Goal: Task Accomplishment & Management: Manage account settings

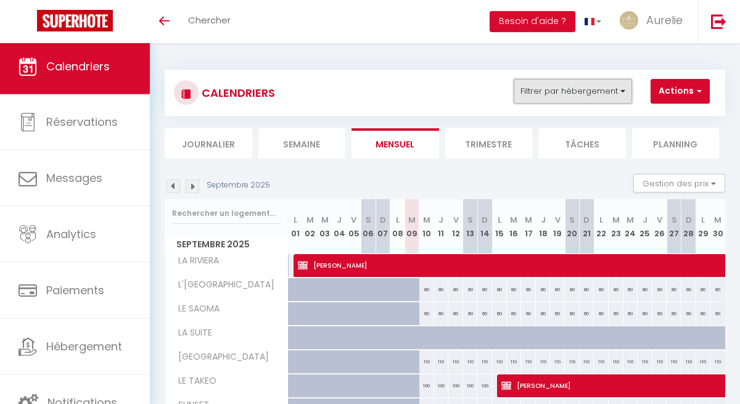
click at [611, 88] on button "Filtrer par hébergement" at bounding box center [573, 91] width 118 height 25
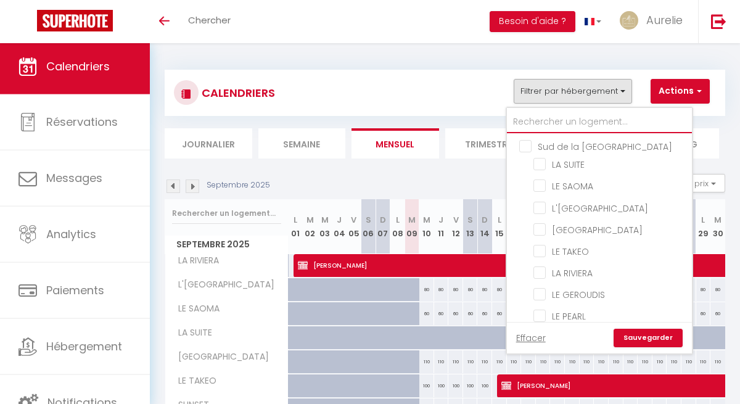
click at [579, 127] on input "text" at bounding box center [599, 122] width 185 height 22
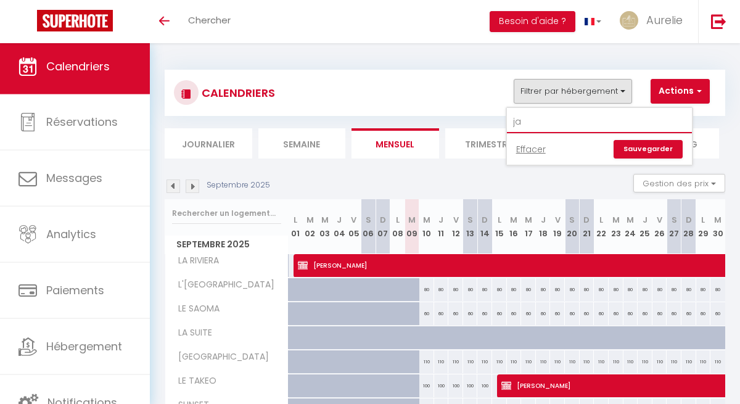
type input "j"
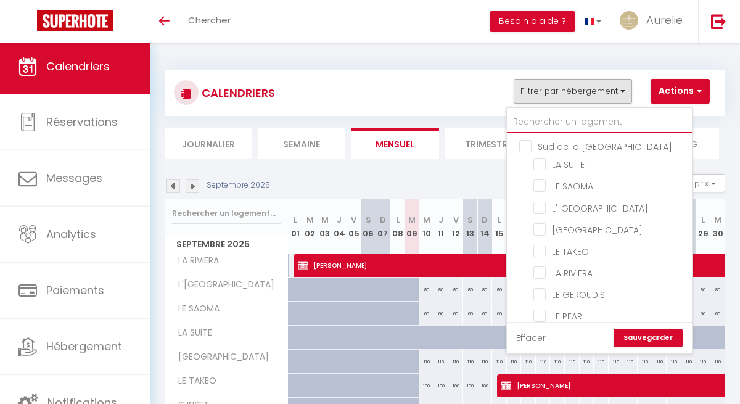
type input "p"
checkbox input "false"
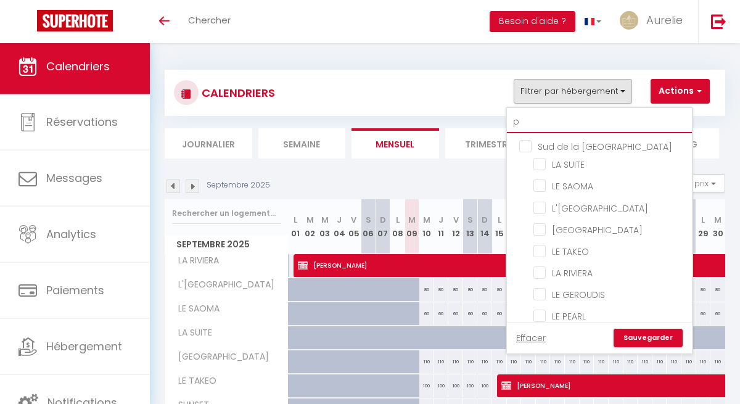
checkbox input "false"
type input "pa"
checkbox input "false"
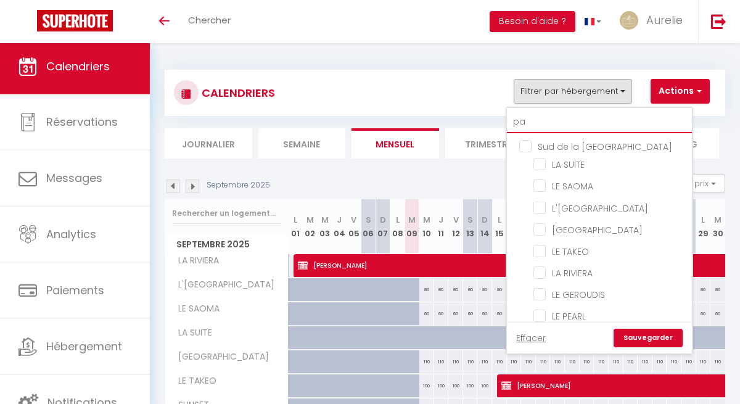
checkbox input "false"
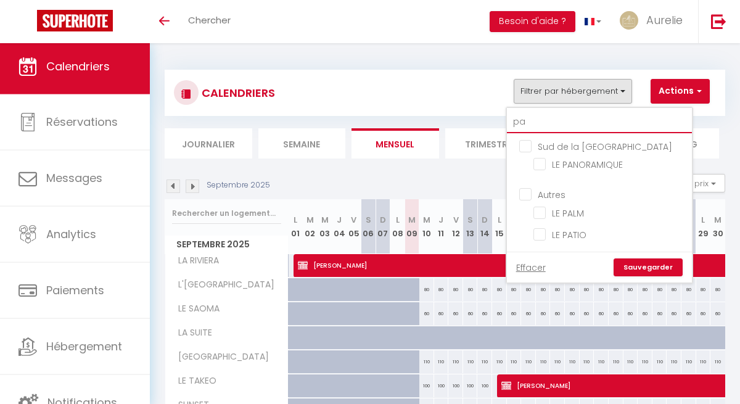
type input "pan"
checkbox input "false"
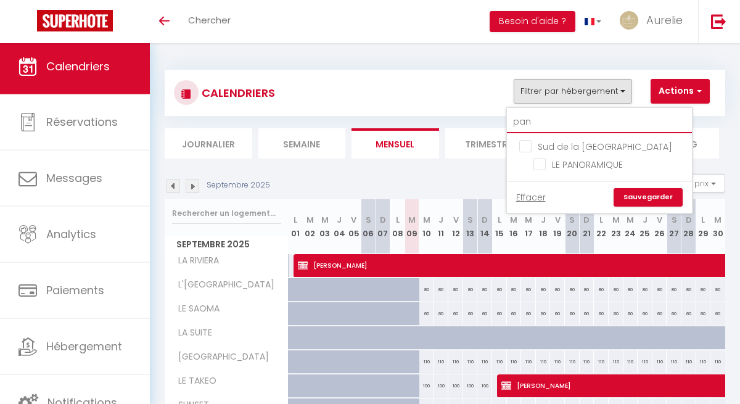
type input "pano"
checkbox input "false"
type input "pano"
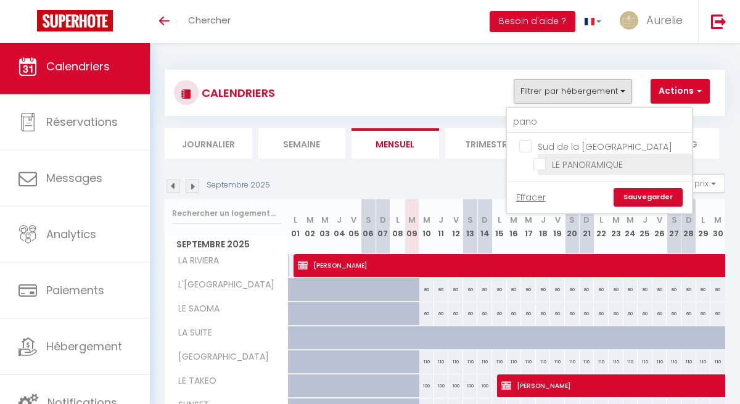
click at [579, 167] on input "LE PANORAMIQUE" at bounding box center [611, 163] width 154 height 12
checkbox input "true"
click at [637, 190] on link "Sauvegarder" at bounding box center [648, 197] width 69 height 19
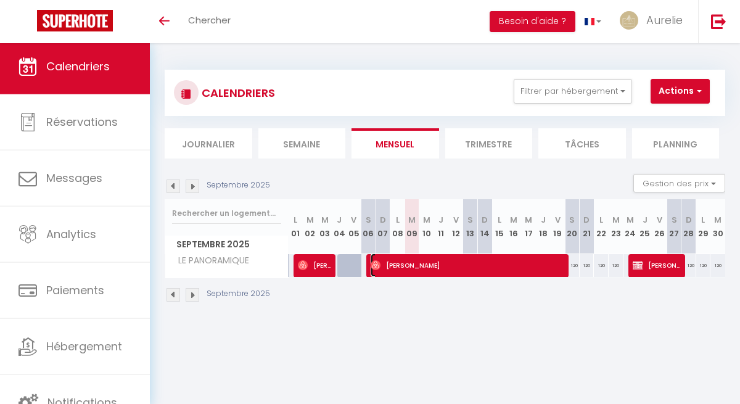
click at [390, 268] on span "[PERSON_NAME]" at bounding box center [469, 265] width 197 height 23
select select "OK"
select select "0"
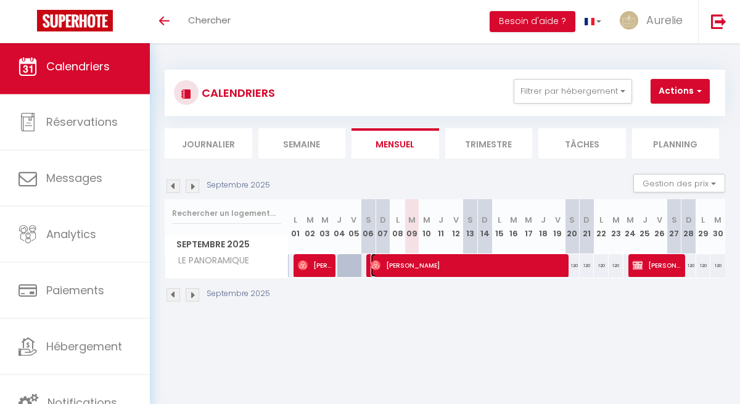
select select "1"
select select
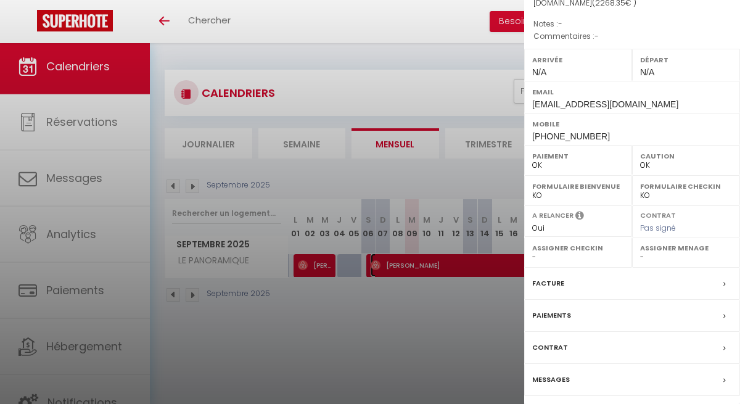
scroll to position [171, 0]
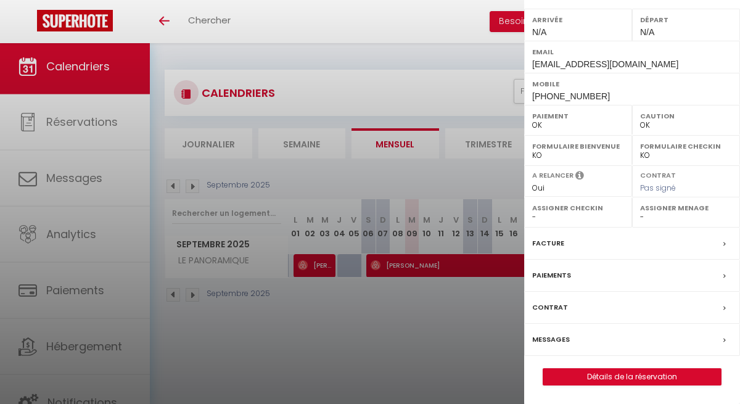
click at [580, 251] on div "Facture" at bounding box center [632, 244] width 216 height 32
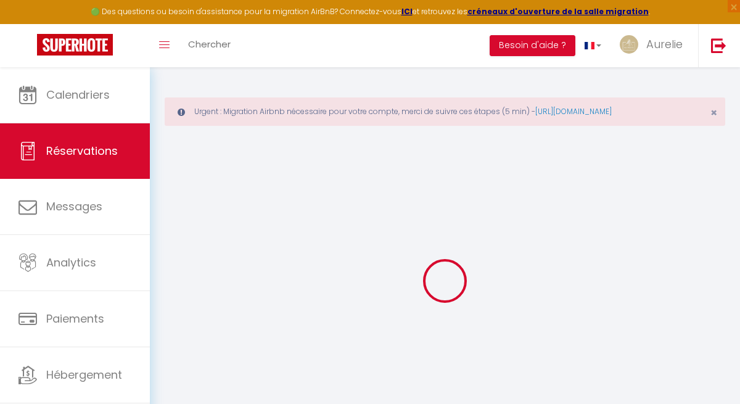
select select
checkbox input "false"
select select
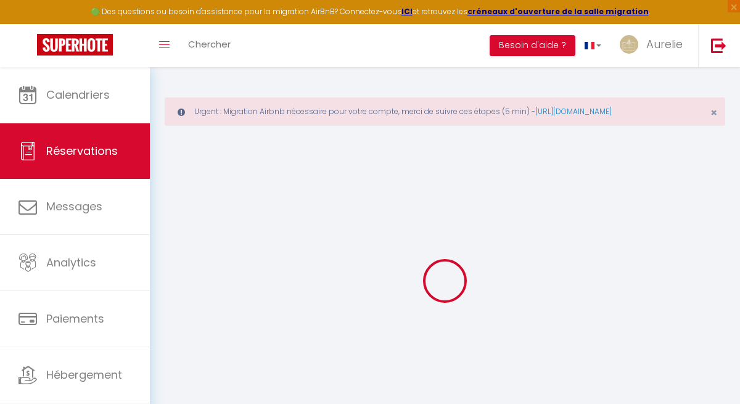
select select
checkbox input "false"
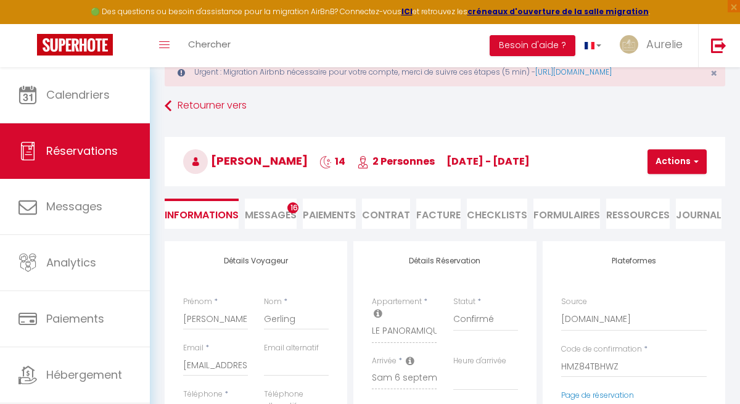
scroll to position [43, 0]
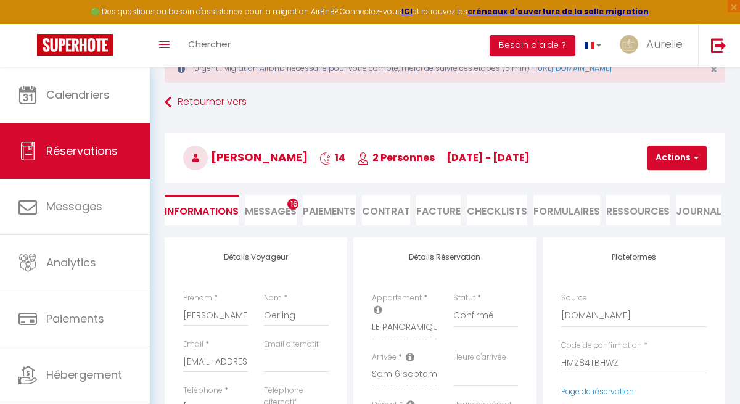
click at [444, 211] on li "Facture" at bounding box center [438, 210] width 44 height 30
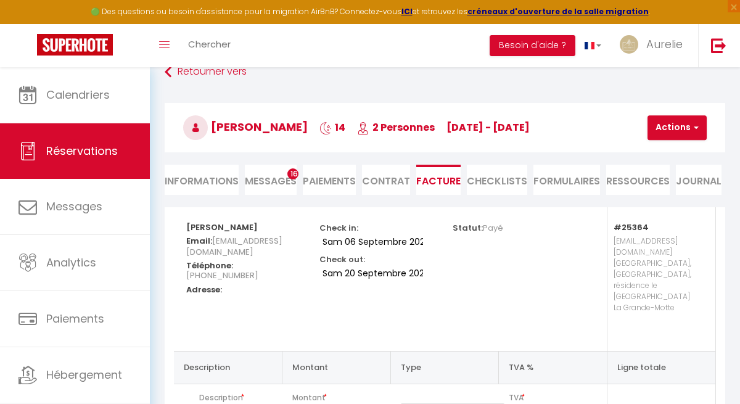
scroll to position [3, 0]
